Goal: Task Accomplishment & Management: Manage account settings

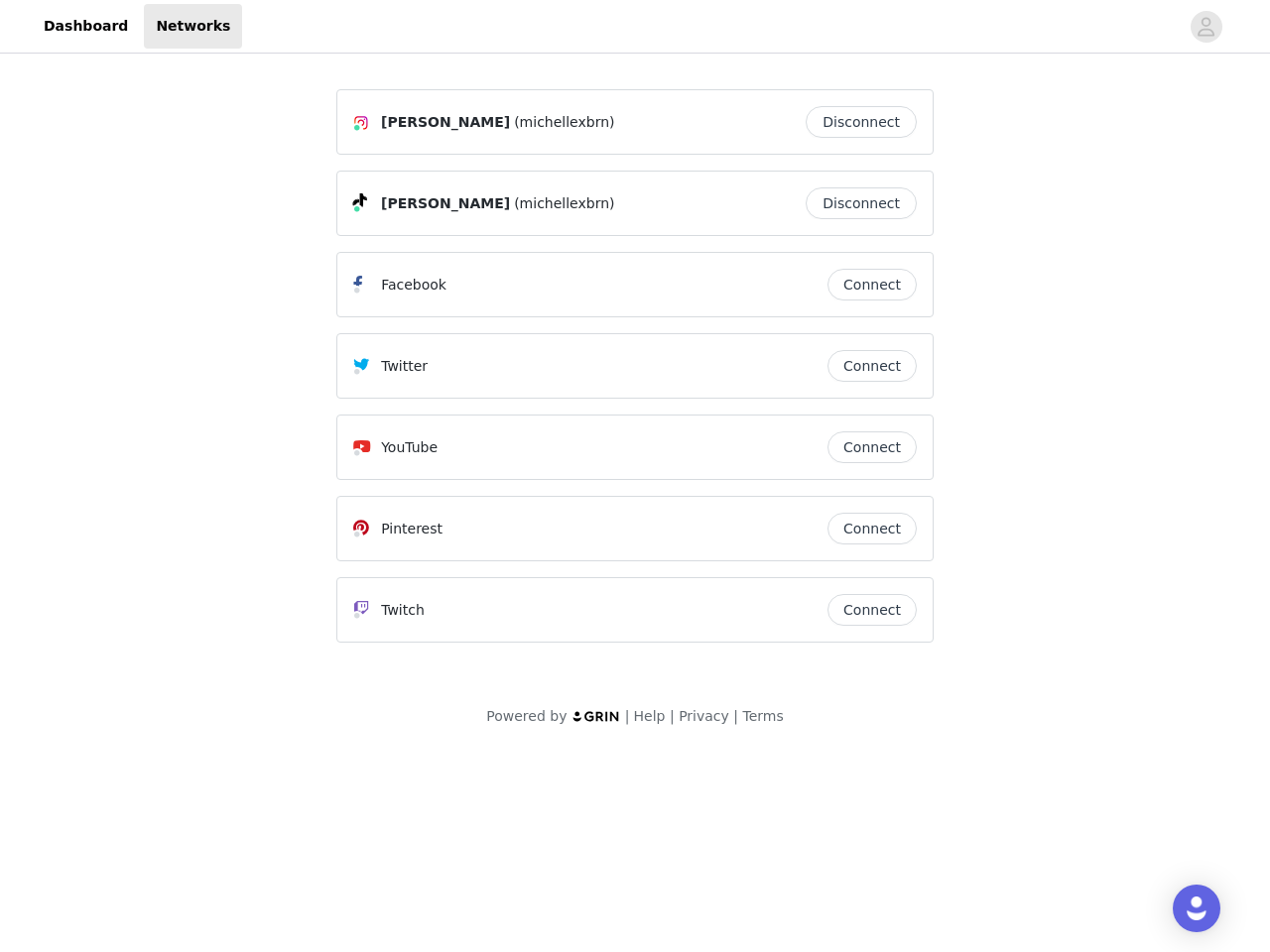
click at [635, 375] on div "Twitter" at bounding box center [590, 366] width 474 height 24
click at [635, 27] on div at bounding box center [710, 26] width 936 height 45
click at [1206, 27] on icon "avatar" at bounding box center [1205, 27] width 19 height 32
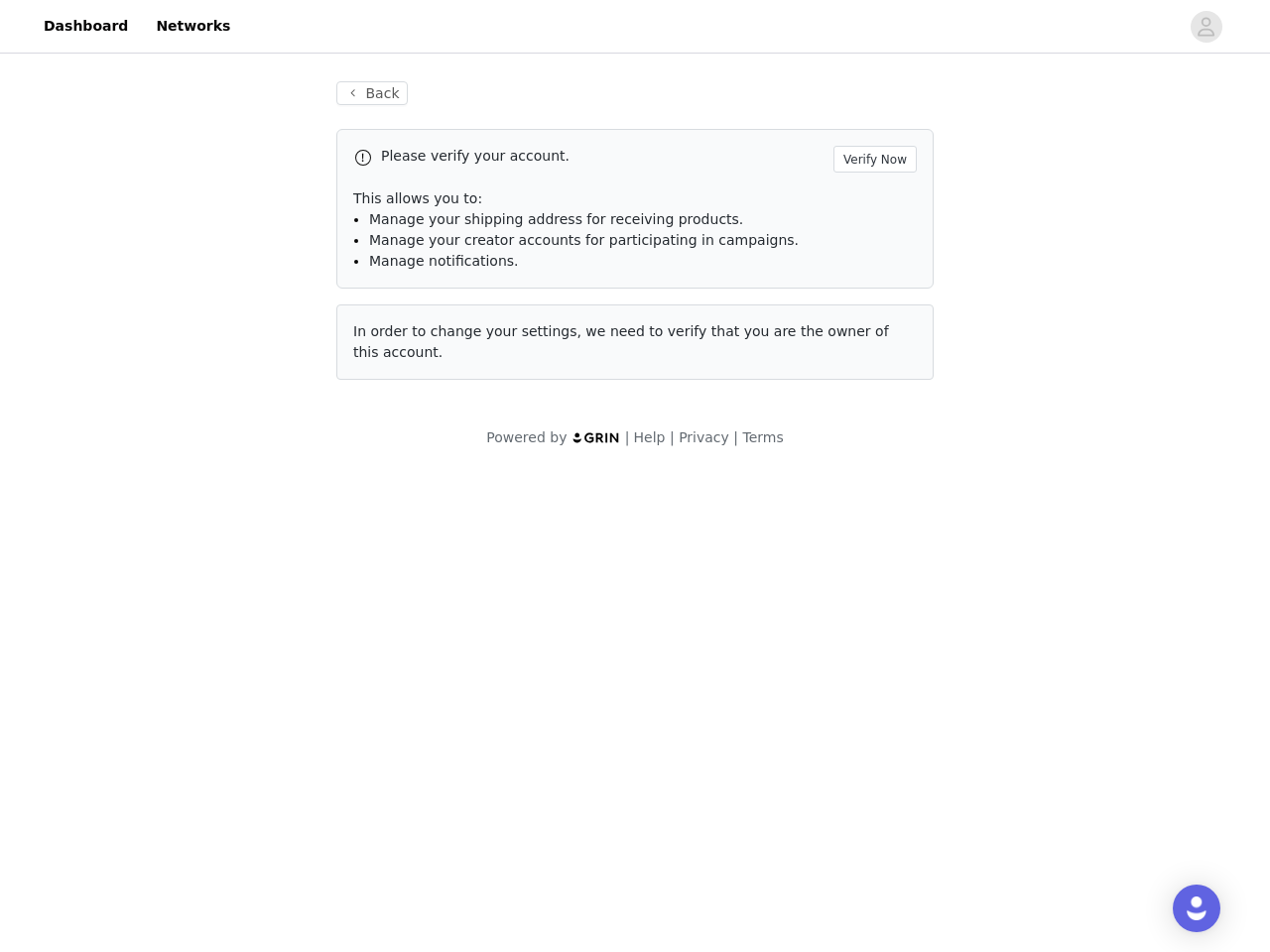
click at [866, 122] on div "Back Please verify your account. Verify Now This allows you to: Manage your shi…" at bounding box center [634, 231] width 645 height 346
click at [866, 203] on p "This allows you to:" at bounding box center [634, 198] width 563 height 21
click at [872, 285] on div "Please verify your account. Verify Now This allows you to: Manage your shipping…" at bounding box center [634, 209] width 597 height 160
click at [872, 366] on div "Back Please verify your account. Verify Now This allows you to: Manage your shi…" at bounding box center [634, 231] width 645 height 346
click at [872, 447] on div "Powered by | Help | Privacy | Terms" at bounding box center [635, 449] width 1270 height 45
